Goal: Check status: Check status

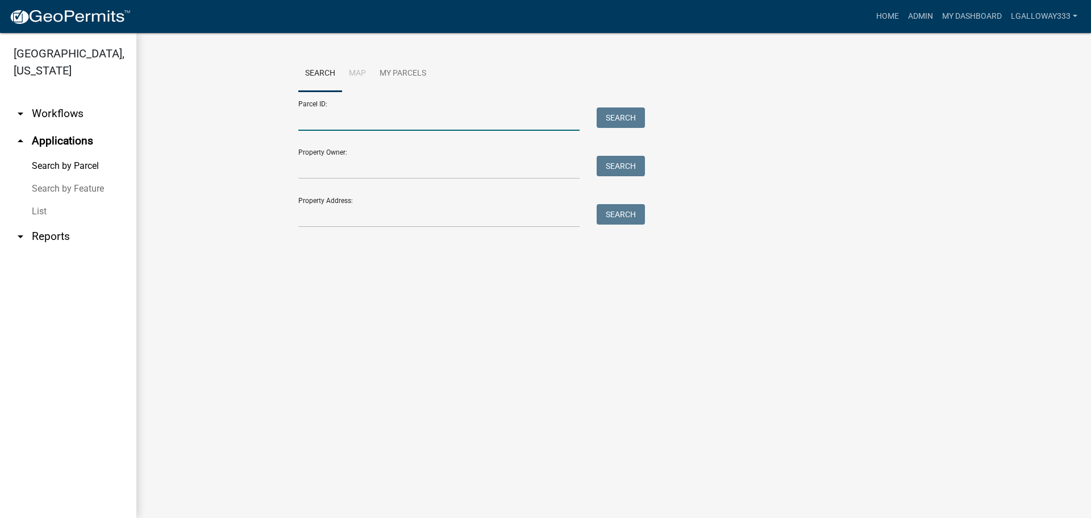
click at [378, 119] on input "Parcel ID:" at bounding box center [438, 118] width 281 height 23
drag, startPoint x: 301, startPoint y: 438, endPoint x: 326, endPoint y: 340, distance: 100.9
click at [301, 437] on main "Search Map My Parcels Parcel ID: 3083 Search Property Owner: Search Property Ad…" at bounding box center [613, 275] width 955 height 485
click at [328, 119] on input "3083" at bounding box center [438, 118] width 281 height 23
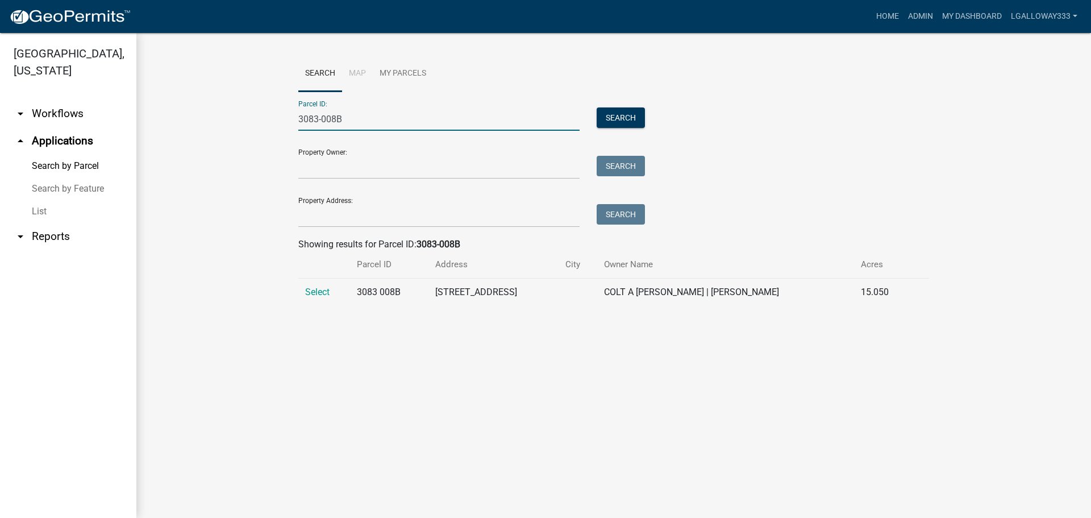
type input "3083-008B"
click at [329, 300] on td "Select" at bounding box center [324, 292] width 52 height 28
click at [323, 295] on span "Select" at bounding box center [317, 291] width 24 height 11
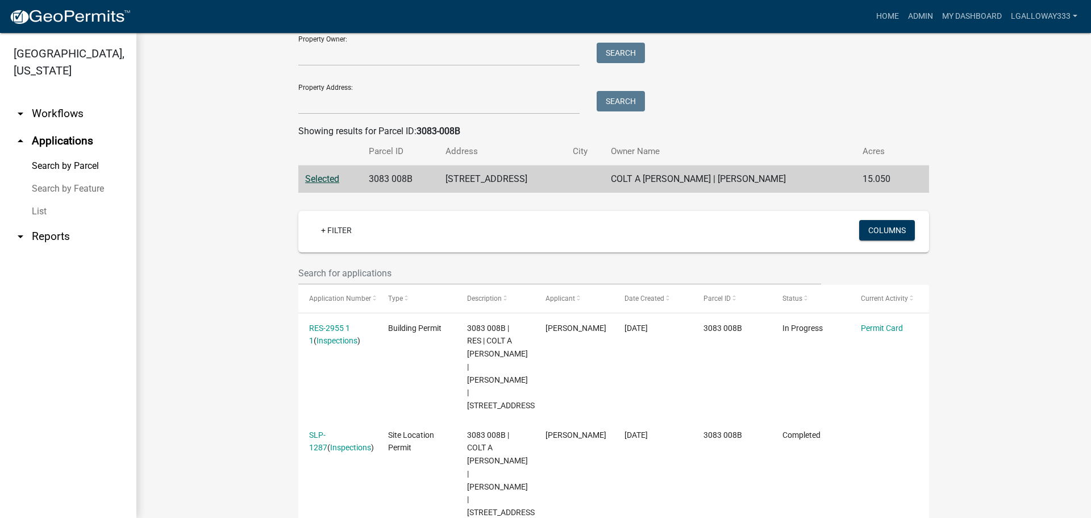
scroll to position [114, 0]
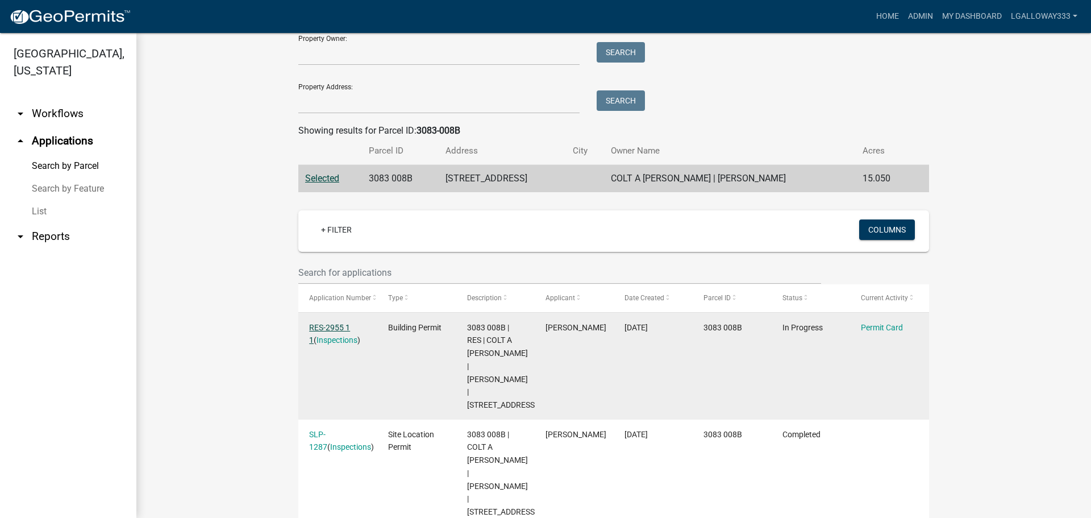
click at [332, 323] on link "RES-2955 1 1" at bounding box center [329, 334] width 41 height 22
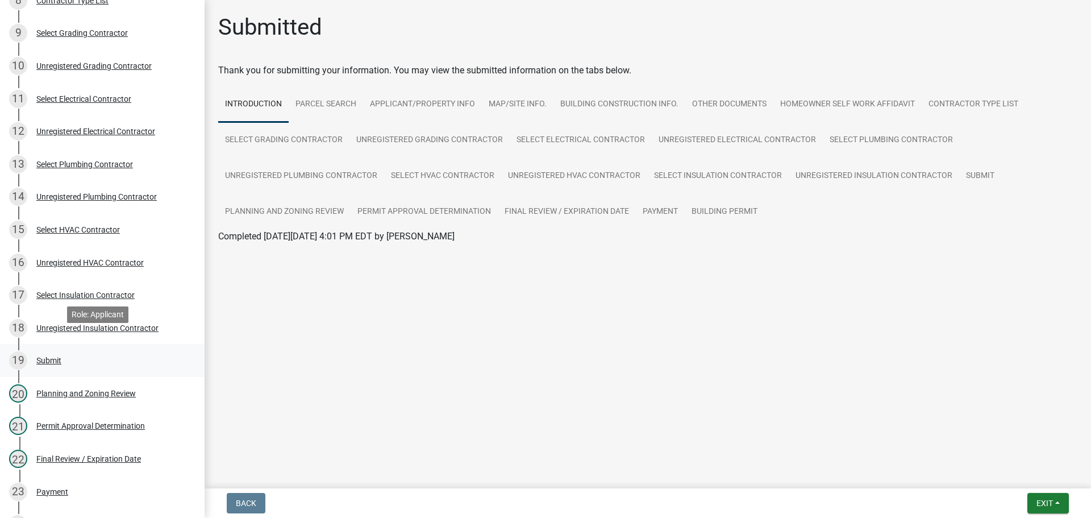
scroll to position [455, 0]
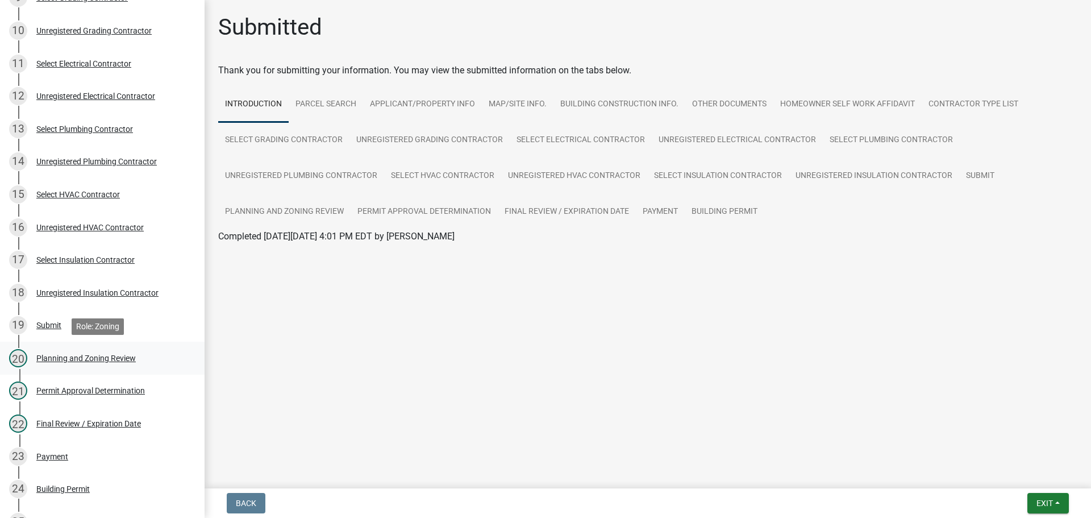
click at [103, 350] on div "20 Planning and Zoning Review" at bounding box center [97, 358] width 177 height 18
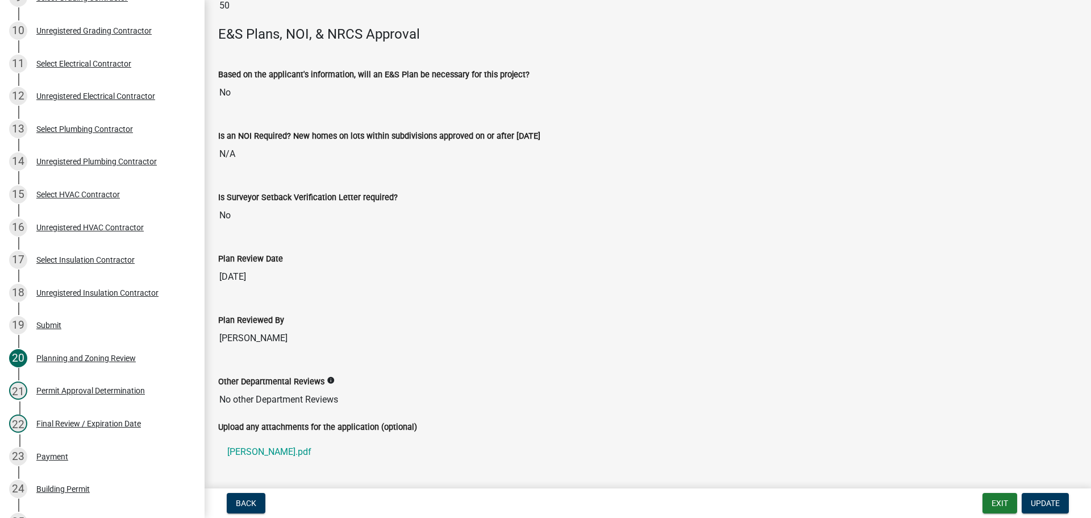
scroll to position [2317, 0]
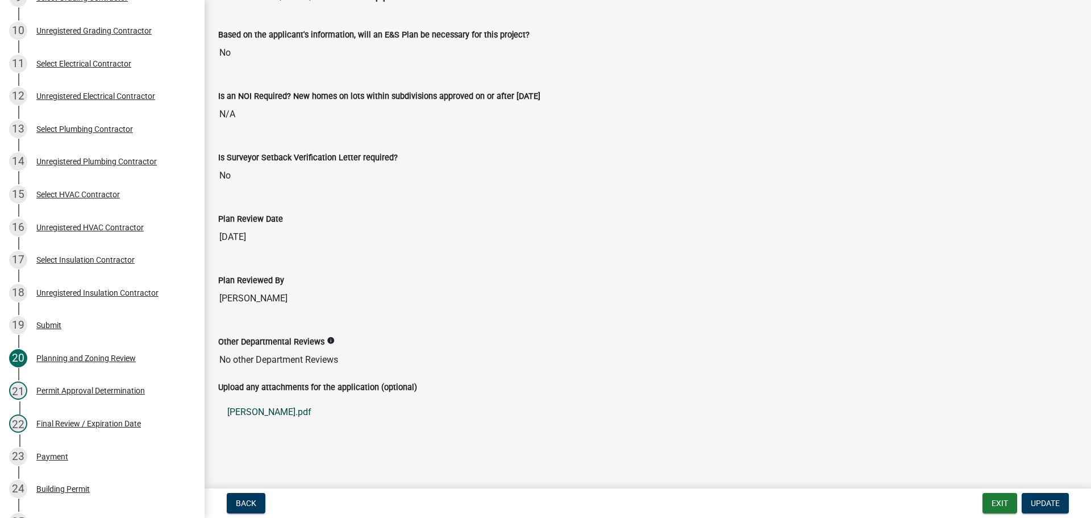
click at [277, 415] on link "[PERSON_NAME].pdf" at bounding box center [647, 411] width 859 height 27
